Goal: Answer question/provide support: Answer question/provide support

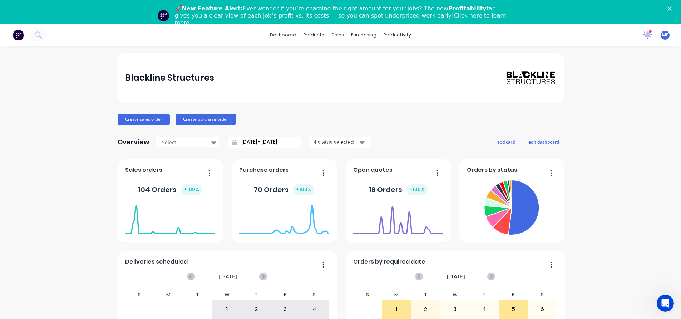
click at [644, 33] on icon at bounding box center [647, 34] width 7 height 6
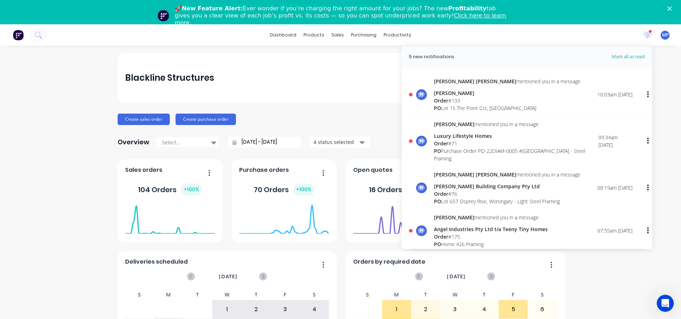
click at [468, 108] on div "[STREET_ADDRESS]" at bounding box center [507, 108] width 147 height 8
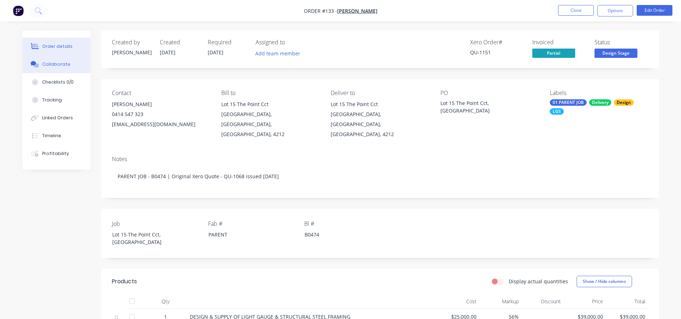
click at [61, 63] on div "Collaborate" at bounding box center [56, 64] width 28 height 6
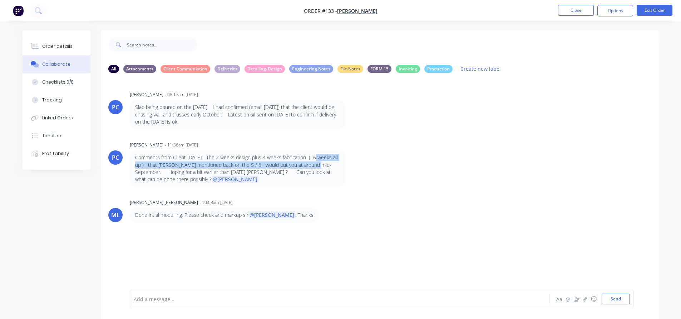
drag, startPoint x: 316, startPoint y: 157, endPoint x: 318, endPoint y: 162, distance: 6.0
type textarea "6 weeks all up ) that Micheal mentioned back on the 5 / 8 would put you at arou…"
click at [318, 162] on p "Comments from Client 1/9/2025 - The 2 weeks design plus 4 weeks fabrication ( 6…" at bounding box center [237, 168] width 205 height 29
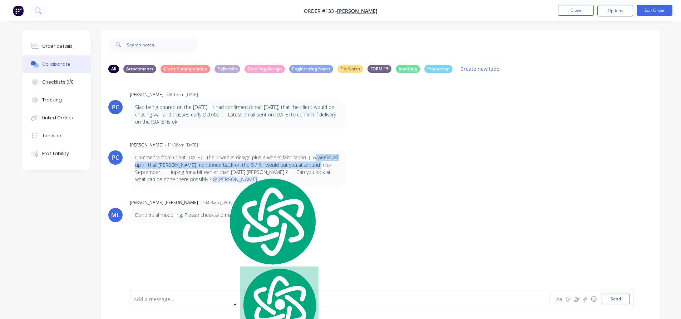
click at [182, 167] on p "Comments from Client 1/9/2025 - The 2 weeks design plus 4 weeks fabrication ( 6…" at bounding box center [237, 168] width 205 height 29
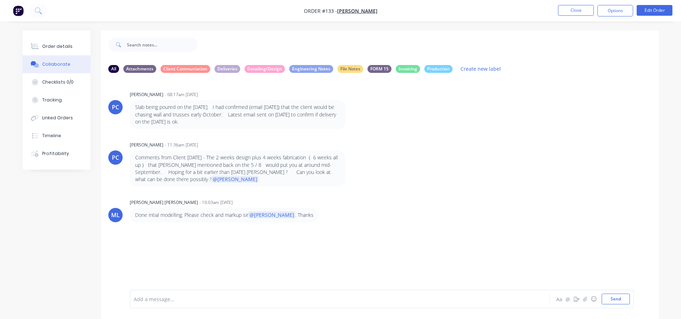
drag, startPoint x: 223, startPoint y: 166, endPoint x: 233, endPoint y: 166, distance: 10.4
click at [223, 165] on p "Comments from Client 1/9/2025 - The 2 weeks design plus 4 weeks fabrication ( 6…" at bounding box center [237, 168] width 205 height 29
drag, startPoint x: 250, startPoint y: 164, endPoint x: 183, endPoint y: 172, distance: 68.0
click at [168, 173] on p "Comments from Client 1/9/2025 - The 2 weeks design plus 4 weeks fabrication ( 6…" at bounding box center [237, 168] width 205 height 29
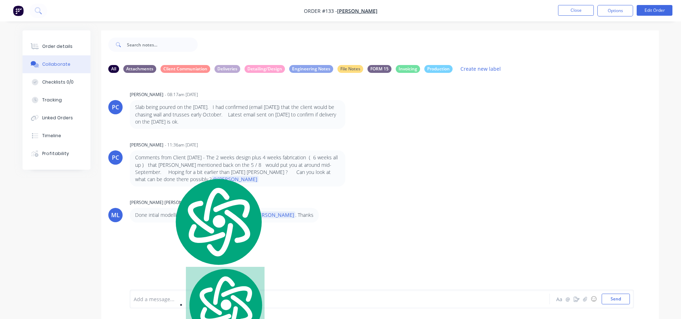
click at [183, 172] on p "Comments from Client 1/9/2025 - The 2 weeks design plus 4 weeks fabrication ( 6…" at bounding box center [237, 168] width 205 height 29
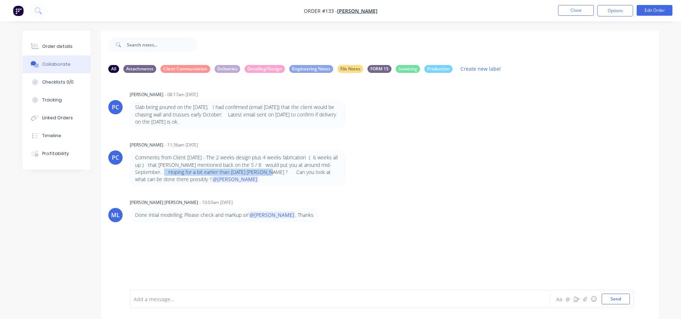
drag, startPoint x: 170, startPoint y: 172, endPoint x: 277, endPoint y: 173, distance: 106.8
click at [277, 173] on p "Comments from Client 1/9/2025 - The 2 weeks design plus 4 weeks fabrication ( 6…" at bounding box center [237, 168] width 205 height 29
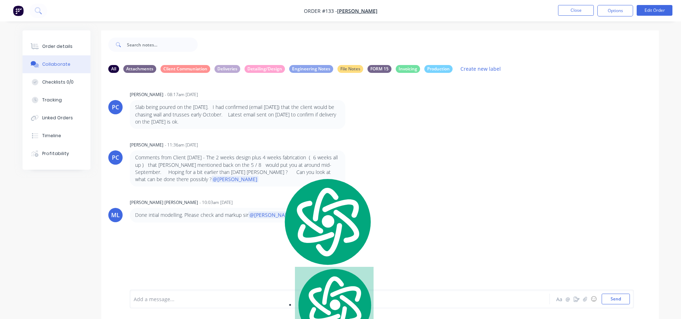
click at [297, 173] on p "Comments from Client 1/9/2025 - The 2 weeks design plus 4 weeks fabrication ( 6…" at bounding box center [237, 168] width 205 height 29
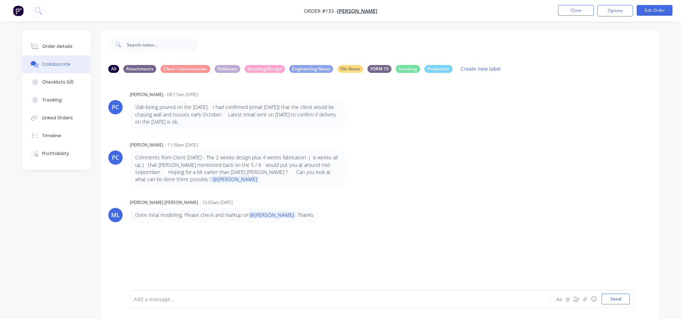
click at [371, 167] on div "PC Paul Coureas - 11:36am 01/09/25 Comments from Client 1/9/2025 - The 2 weeks …" at bounding box center [379, 163] width 557 height 47
click at [336, 163] on p "Comments from Client 1/9/2025 - The 2 weeks design plus 4 weeks fabrication ( 6…" at bounding box center [237, 168] width 205 height 29
click at [397, 158] on div "PC Paul Coureas - 11:36am 01/09/25 Comments from Client 1/9/2025 - The 2 weeks …" at bounding box center [379, 163] width 557 height 47
click at [528, 163] on div "PC Paul Coureas - 11:36am 01/09/25 Comments from Client 1/9/2025 - The 2 weeks …" at bounding box center [379, 163] width 557 height 47
